Goal: Navigation & Orientation: Find specific page/section

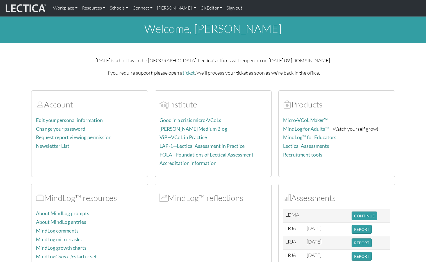
scroll to position [132, 0]
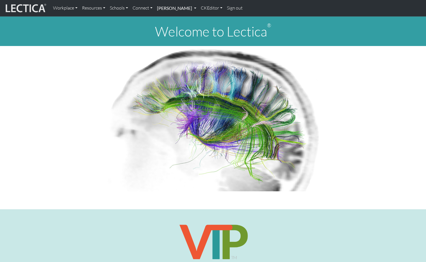
click at [162, 7] on link "[PERSON_NAME]" at bounding box center [177, 8] width 44 height 12
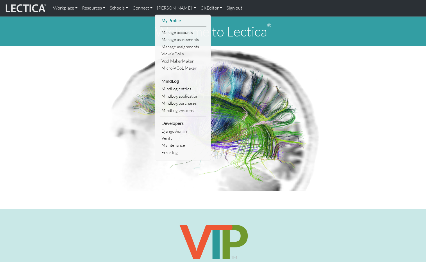
click at [160, 18] on link "My Profile" at bounding box center [183, 20] width 46 height 7
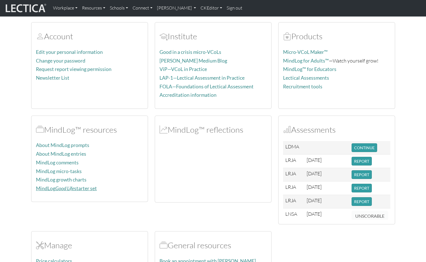
scroll to position [77, 0]
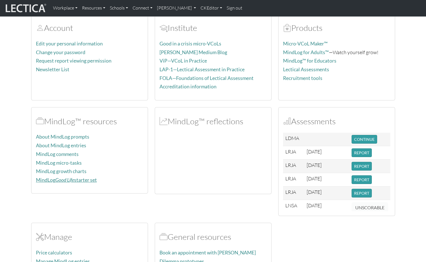
click at [61, 177] on icon "Good Life" at bounding box center [64, 180] width 19 height 6
